Goal: Task Accomplishment & Management: Complete application form

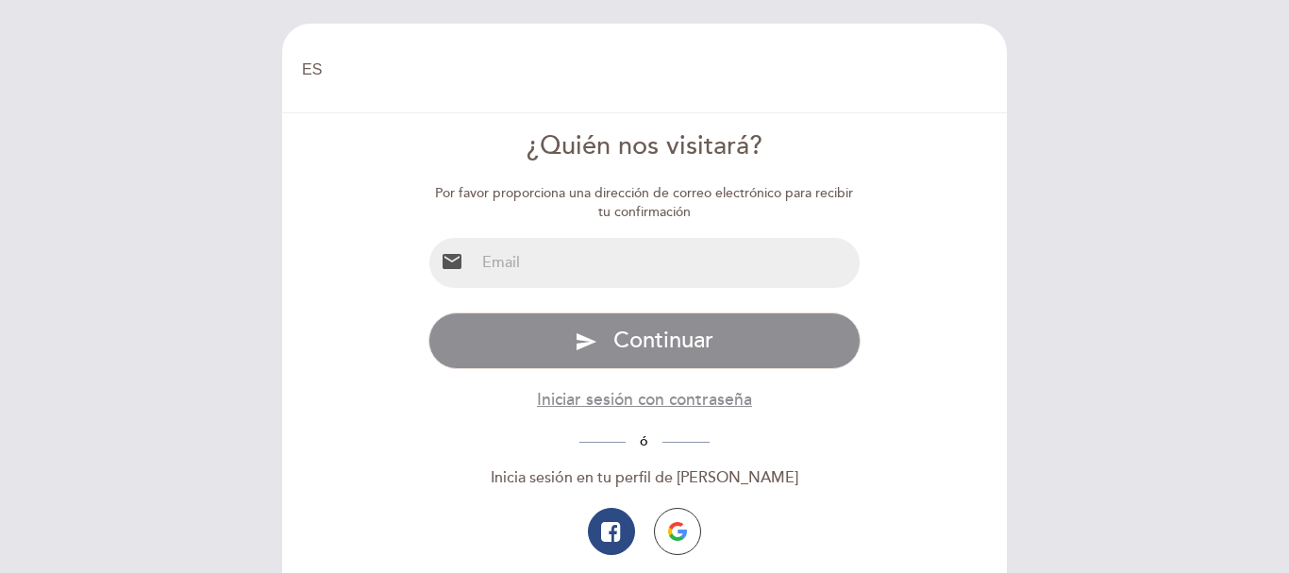
select select "es"
click at [680, 270] on input "email" at bounding box center [668, 263] width 386 height 50
type input "[EMAIL_ADDRESS][PERSON_NAME][DOMAIN_NAME]"
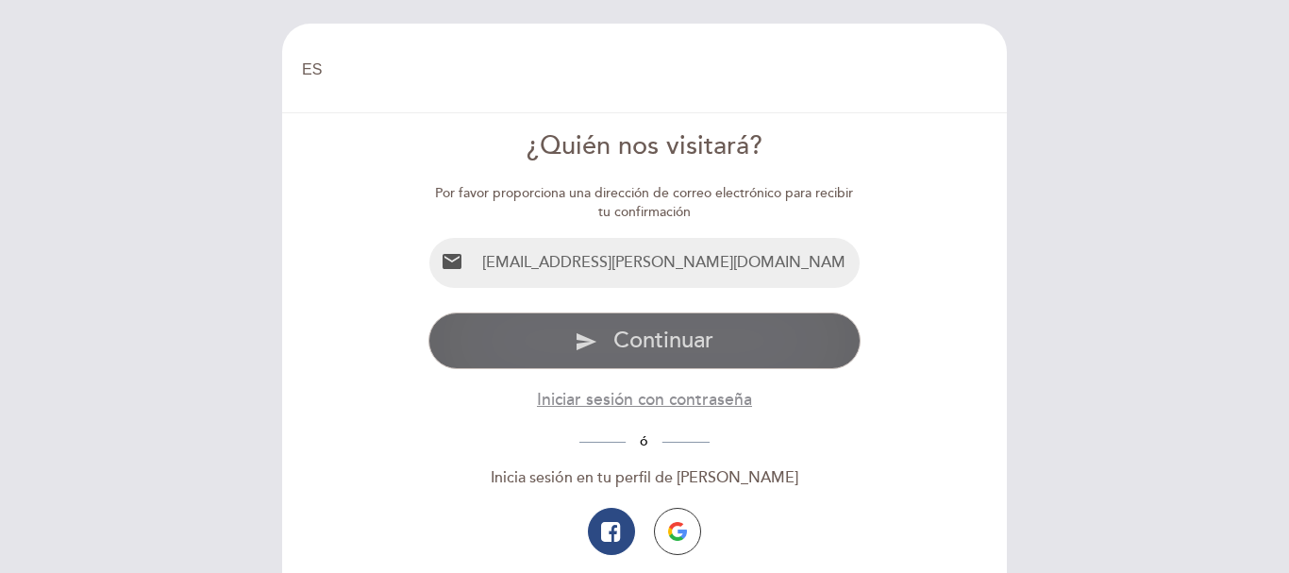
click at [689, 345] on span "Continuar" at bounding box center [664, 340] width 100 height 27
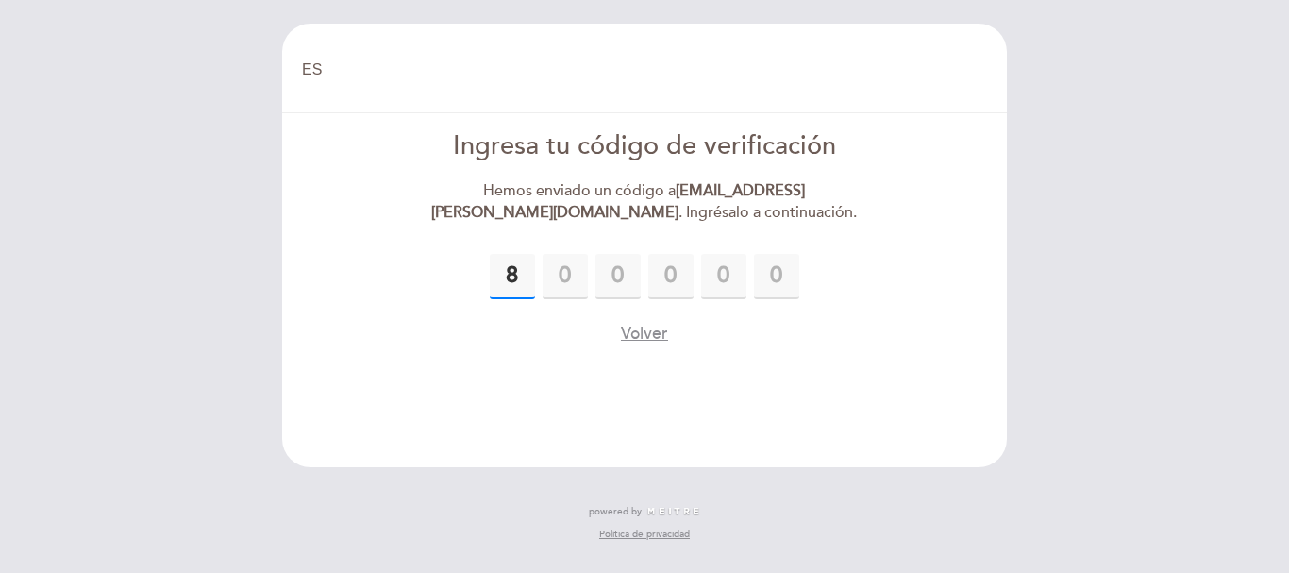
type input "8"
type input "9"
type input "4"
type input "2"
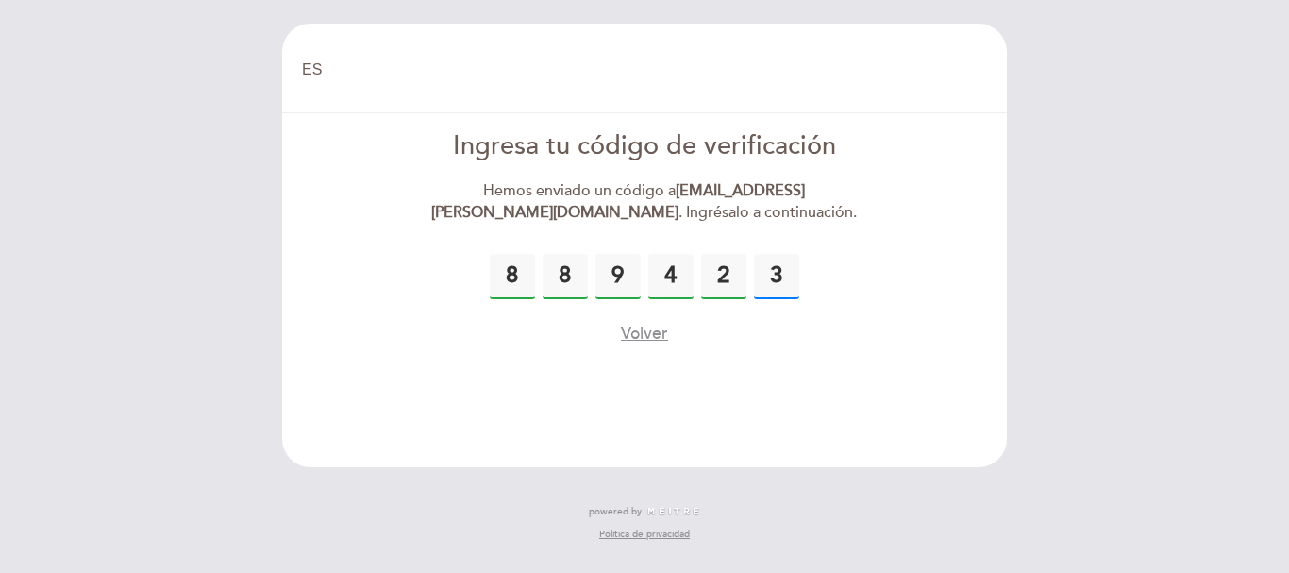
type input "3"
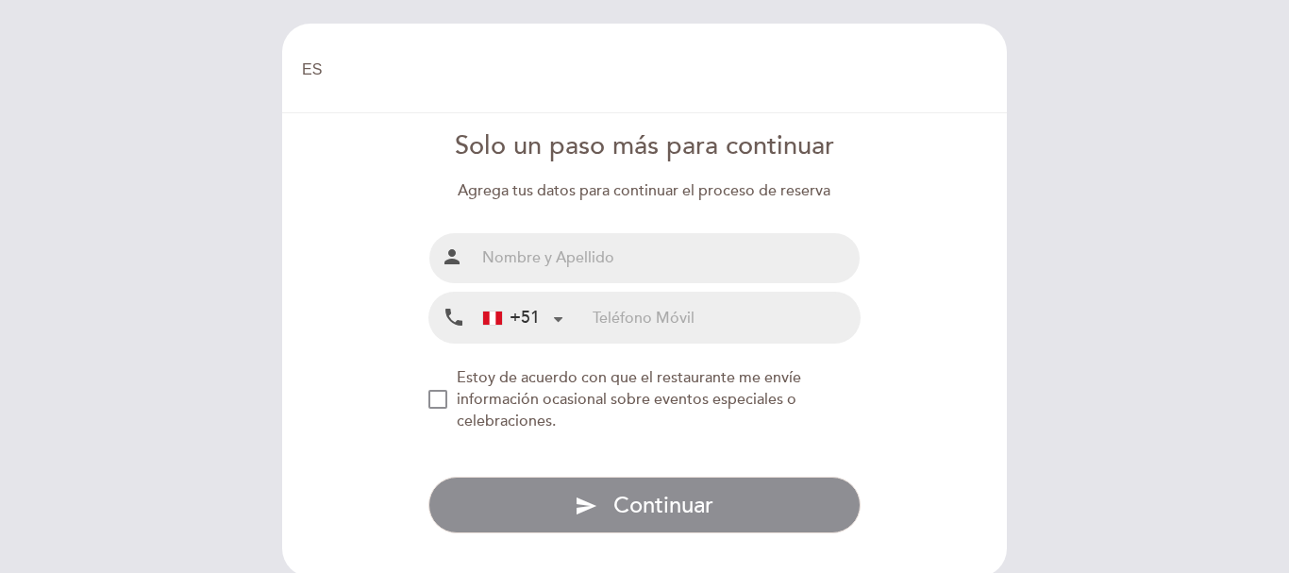
click at [711, 261] on input "text" at bounding box center [668, 258] width 386 height 50
drag, startPoint x: 487, startPoint y: 255, endPoint x: 476, endPoint y: 253, distance: 11.5
click at [476, 253] on input "[PERSON_NAME]" at bounding box center [668, 258] width 386 height 50
drag, startPoint x: 487, startPoint y: 254, endPoint x: 464, endPoint y: 253, distance: 22.7
click at [464, 253] on div "person [PERSON_NAME]" at bounding box center [645, 258] width 433 height 52
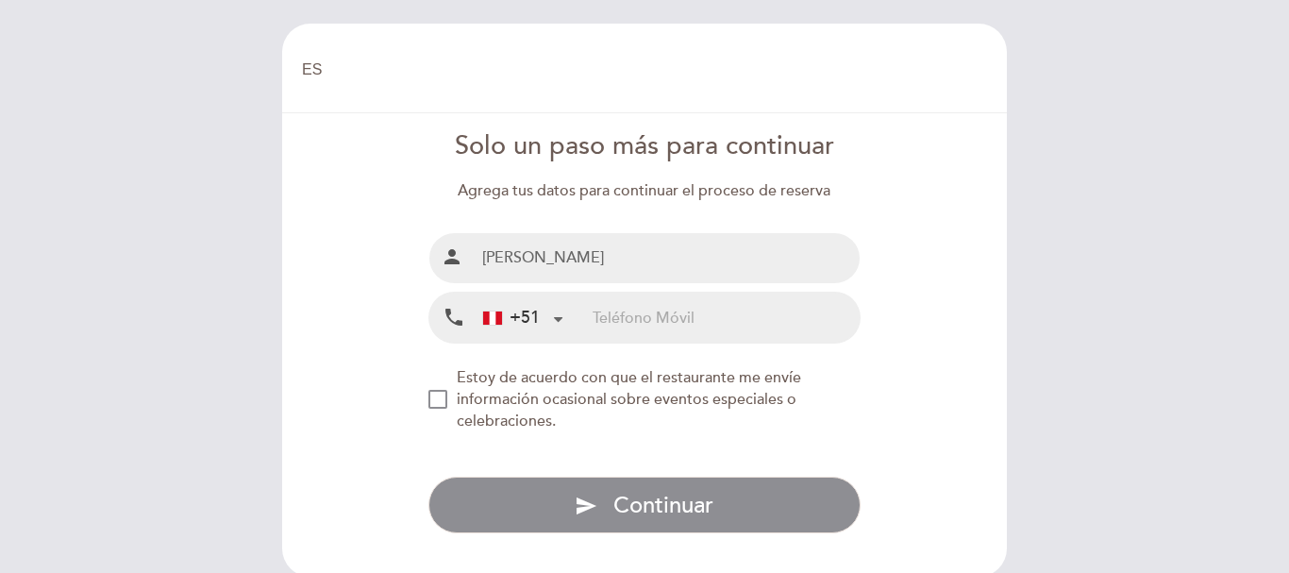
click at [493, 256] on input "[PERSON_NAME]" at bounding box center [668, 258] width 386 height 50
type input "[PERSON_NAME]"
click at [639, 322] on input "tel" at bounding box center [726, 318] width 267 height 50
type input "992638890"
click at [433, 397] on div "NEW_MODAL_AGREE_RESTAURANT_SEND_OCCASIONAL_INFO" at bounding box center [438, 399] width 19 height 19
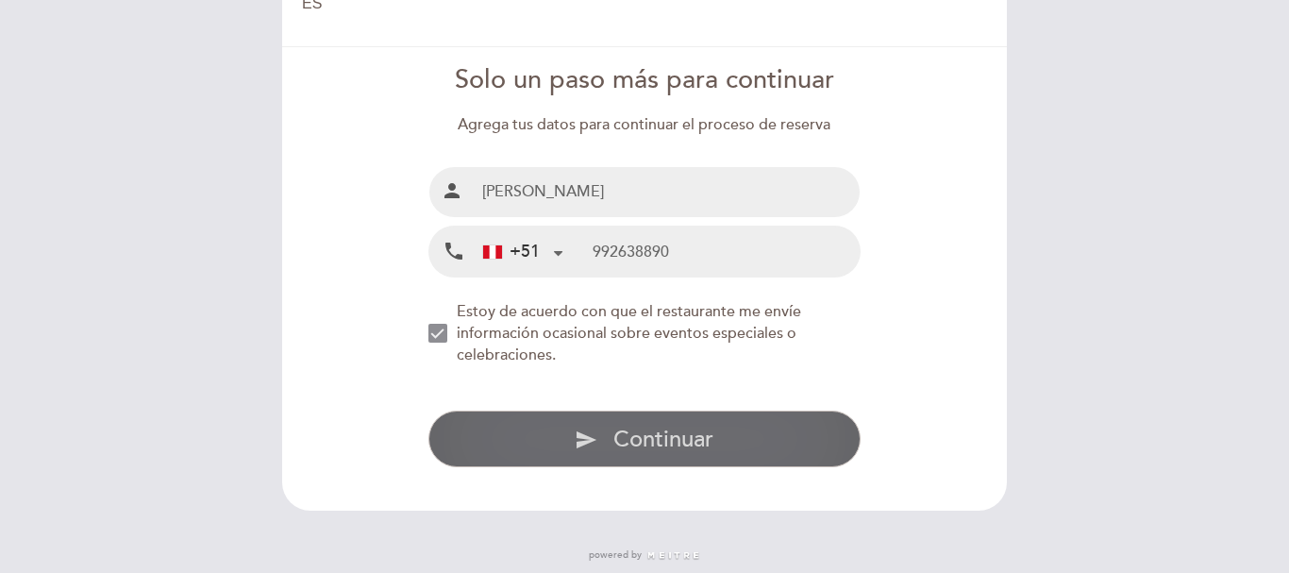
scroll to position [97, 0]
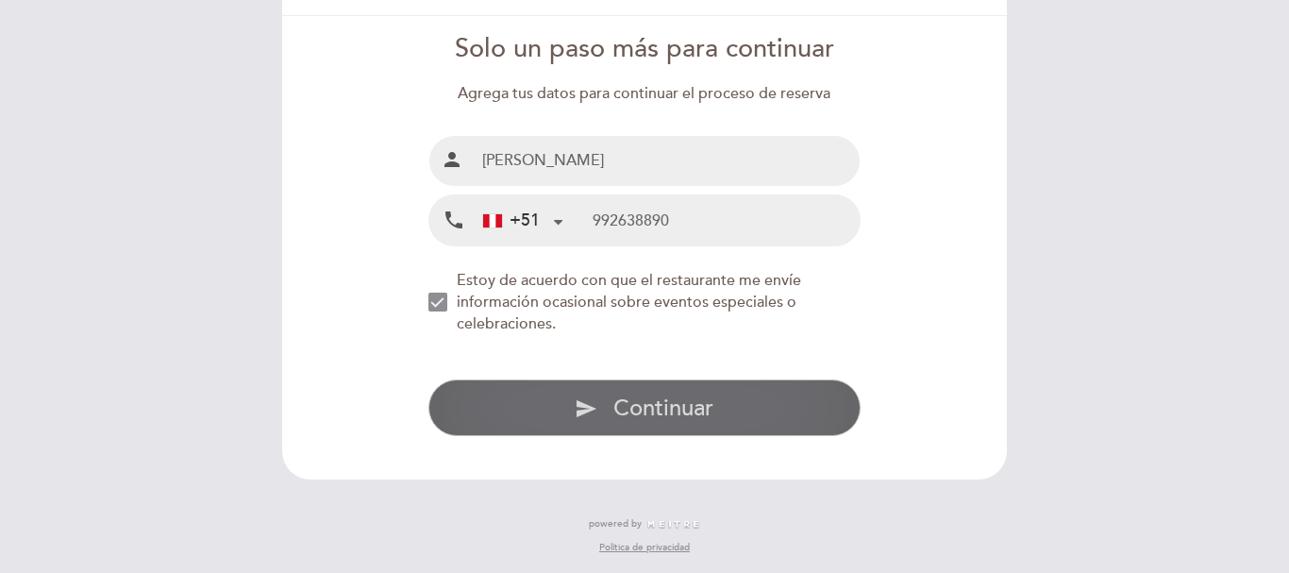
click at [651, 405] on span "Continuar" at bounding box center [664, 408] width 100 height 27
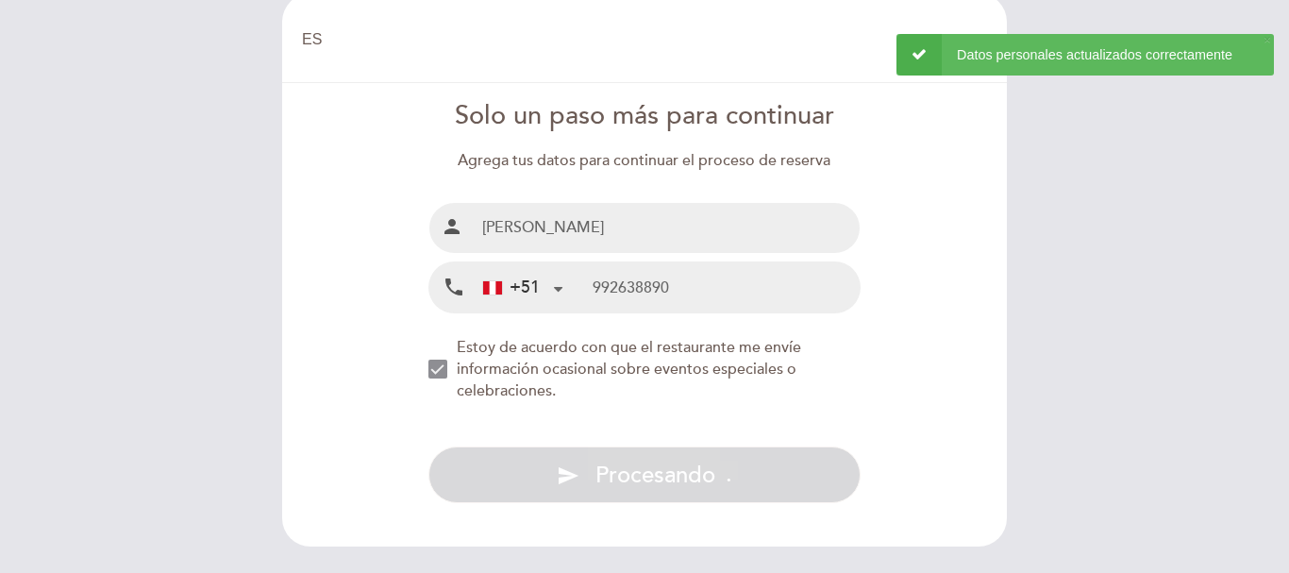
scroll to position [3, 0]
